Goal: Task Accomplishment & Management: Manage account settings

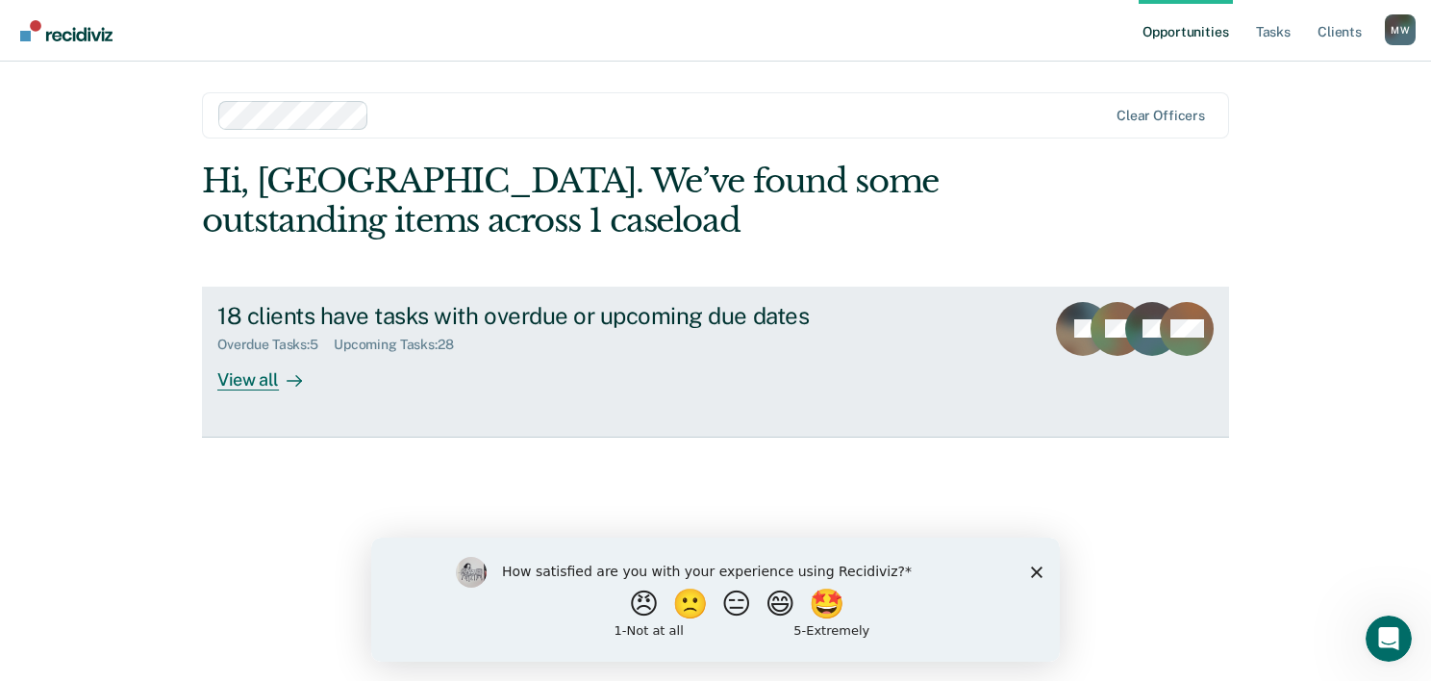
click at [289, 365] on div "View all" at bounding box center [271, 372] width 108 height 38
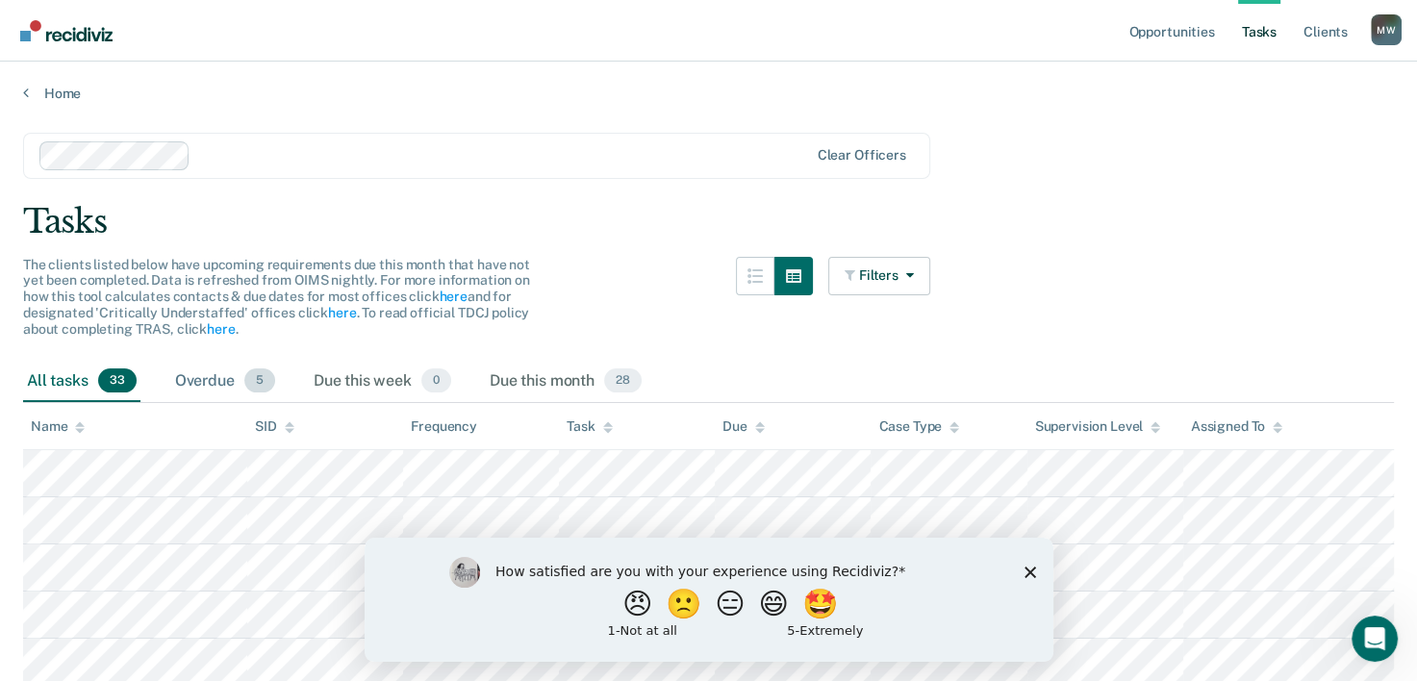
click at [218, 370] on div "Overdue 5" at bounding box center [225, 382] width 108 height 42
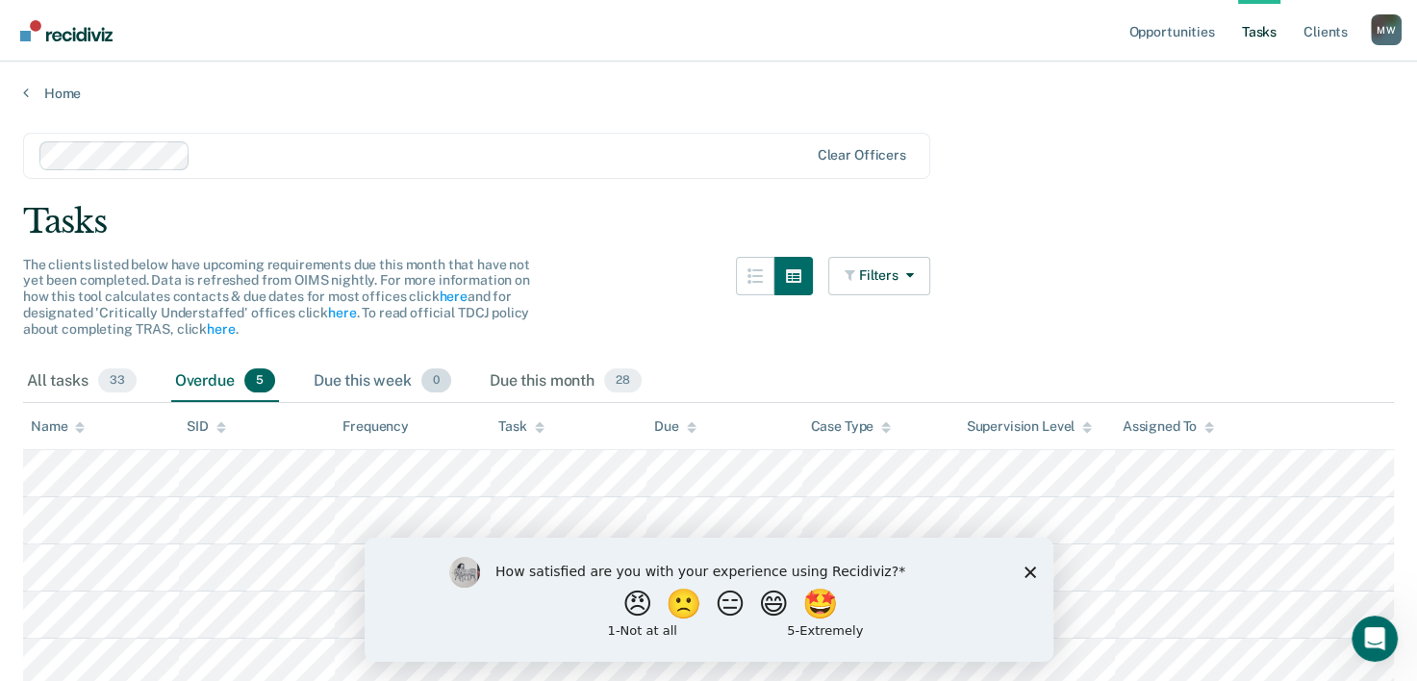
click at [406, 381] on div "Due this week 0" at bounding box center [382, 382] width 145 height 42
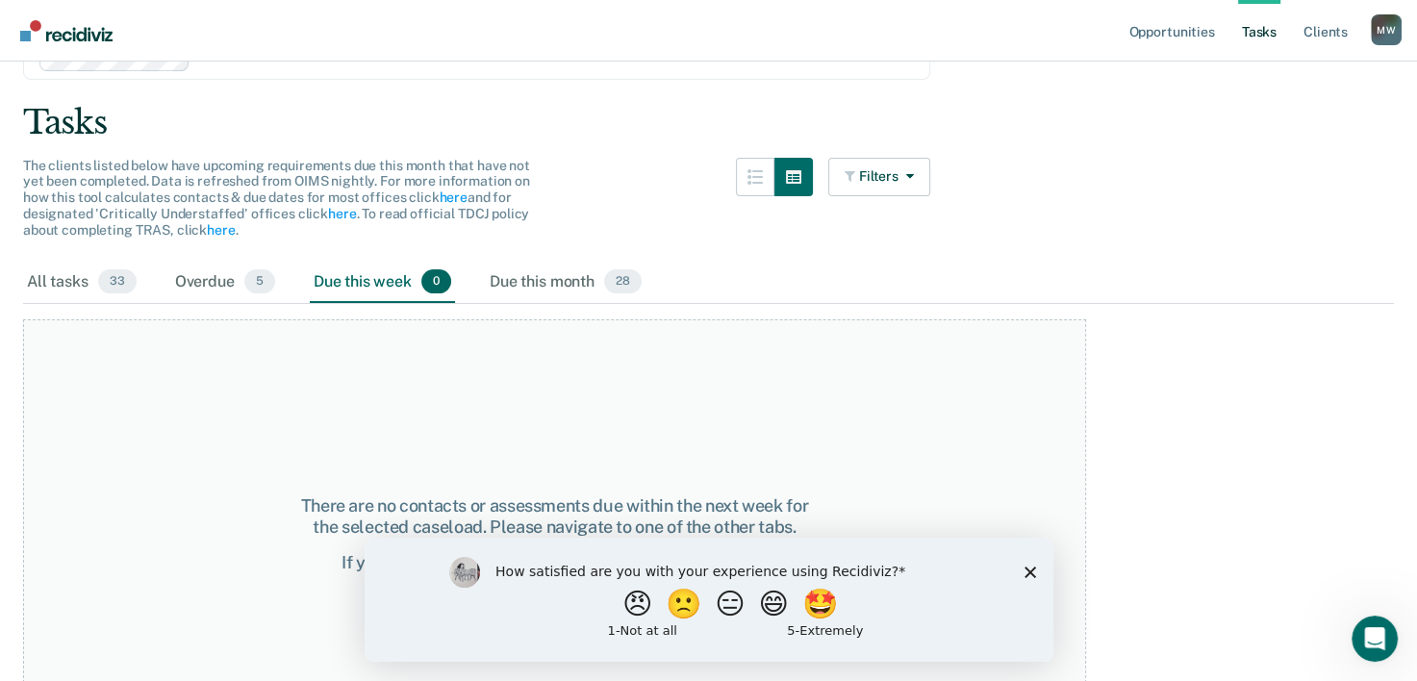
scroll to position [186, 0]
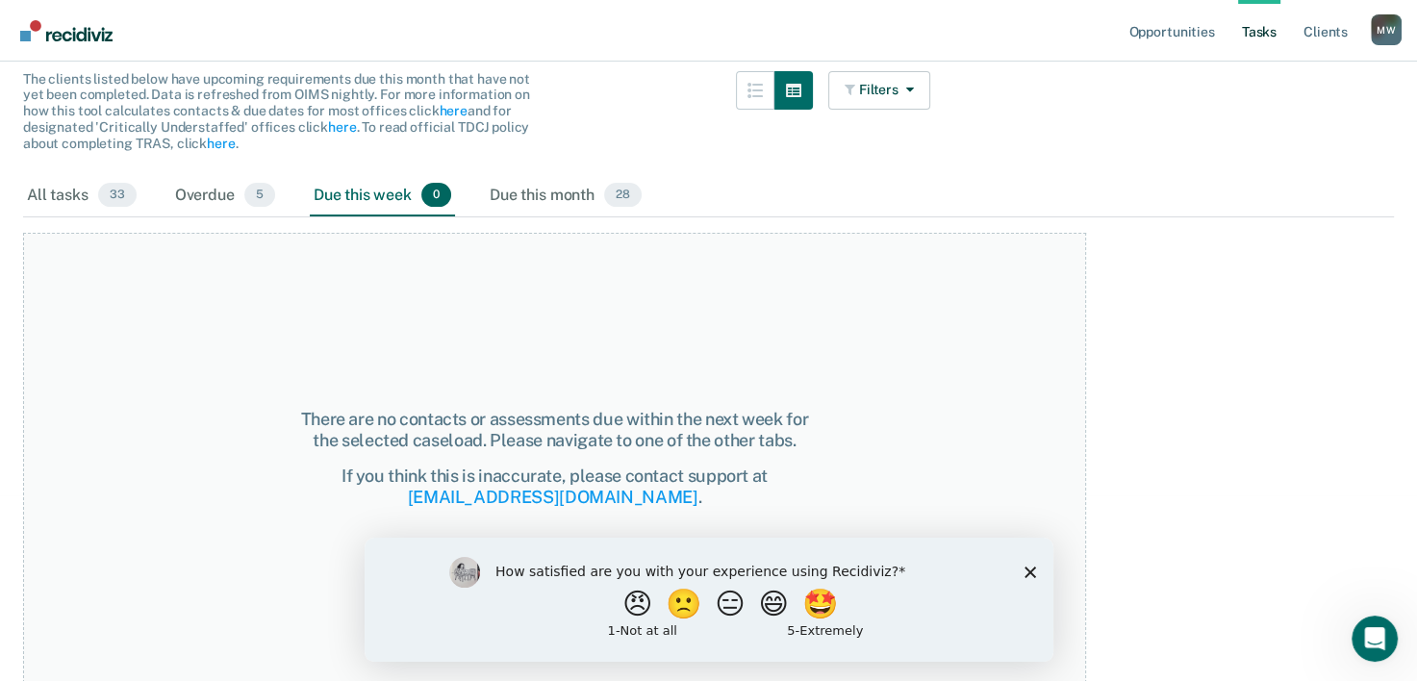
click at [592, 180] on div "Due this month 28" at bounding box center [566, 196] width 160 height 42
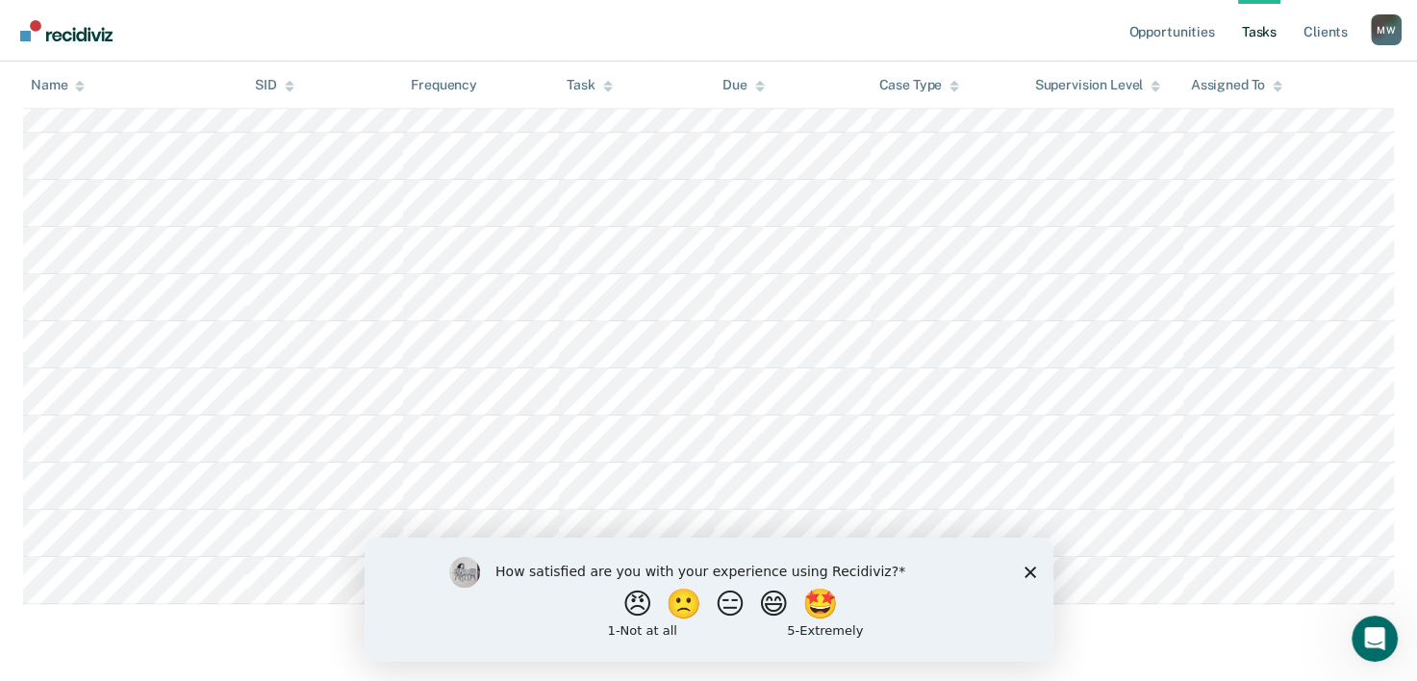
scroll to position [1233, 0]
click at [1029, 569] on icon "Close survey" at bounding box center [1029, 572] width 12 height 12
